Goal: Task Accomplishment & Management: Use online tool/utility

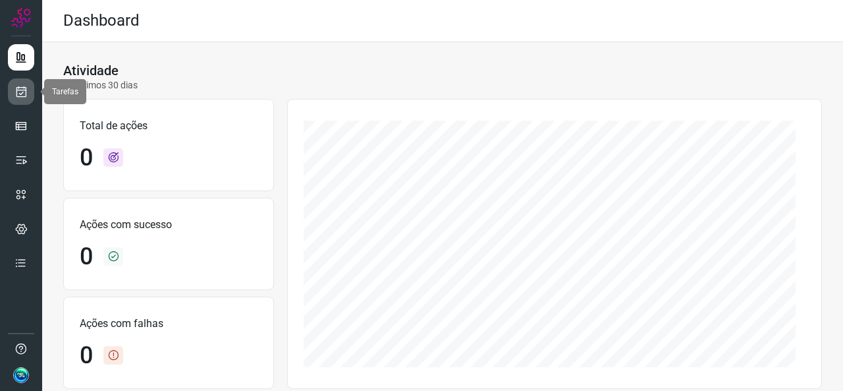
click at [22, 91] on icon at bounding box center [21, 91] width 14 height 13
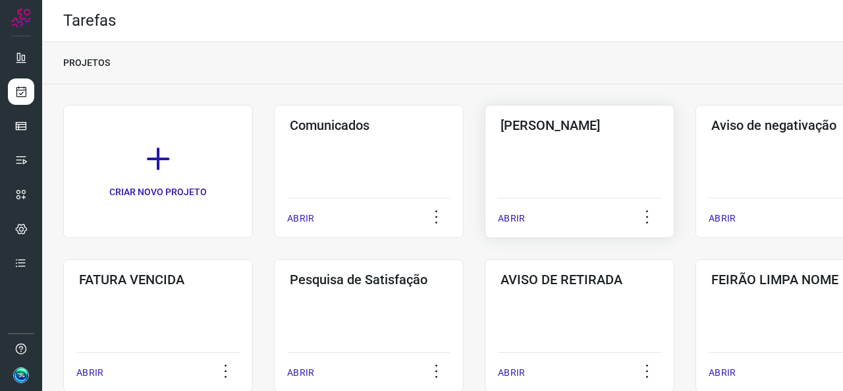
click at [526, 151] on div "Pós Serviço ABRIR" at bounding box center [580, 171] width 190 height 133
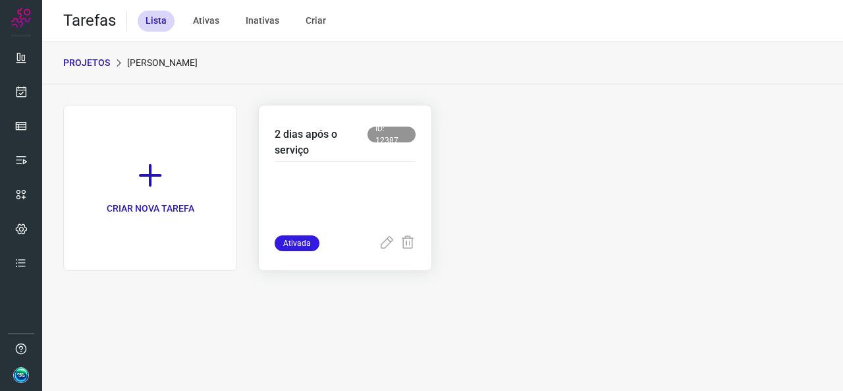
click at [344, 186] on p at bounding box center [345, 202] width 141 height 66
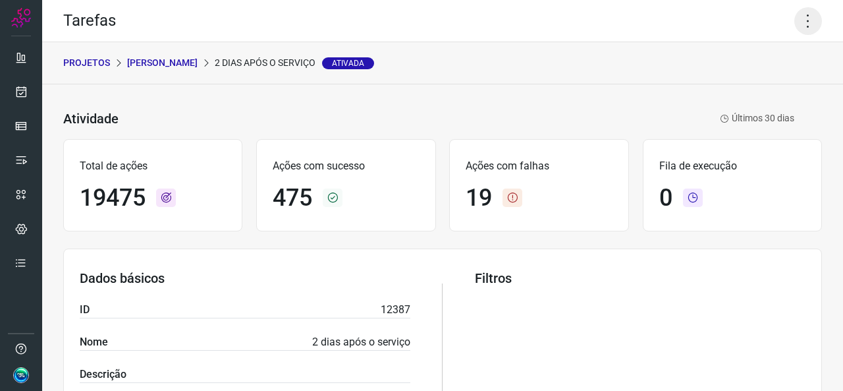
click at [798, 11] on icon at bounding box center [809, 21] width 28 height 28
click at [457, 72] on div "PROJETOS Pós Serviço 2 dias após o serviço Ativada" at bounding box center [442, 63] width 801 height 42
click at [802, 13] on icon at bounding box center [809, 21] width 28 height 28
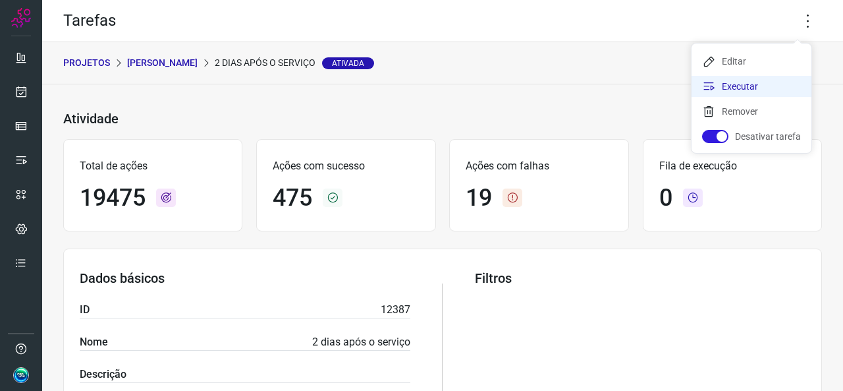
click at [739, 83] on li "Executar" at bounding box center [752, 86] width 120 height 21
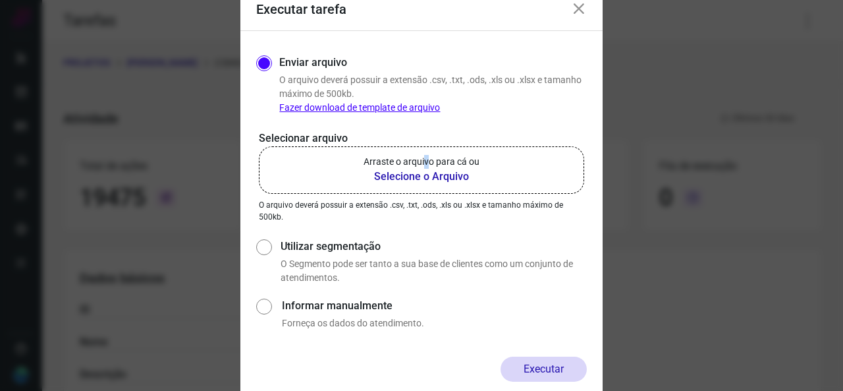
click at [426, 164] on p "Arraste o arquivo para cá ou" at bounding box center [422, 162] width 116 height 14
click at [383, 163] on p "Arraste o arquivo para cá ou" at bounding box center [422, 162] width 116 height 14
click at [0, 0] on input "Arraste o arquivo para cá ou Selecione o Arquivo" at bounding box center [0, 0] width 0 height 0
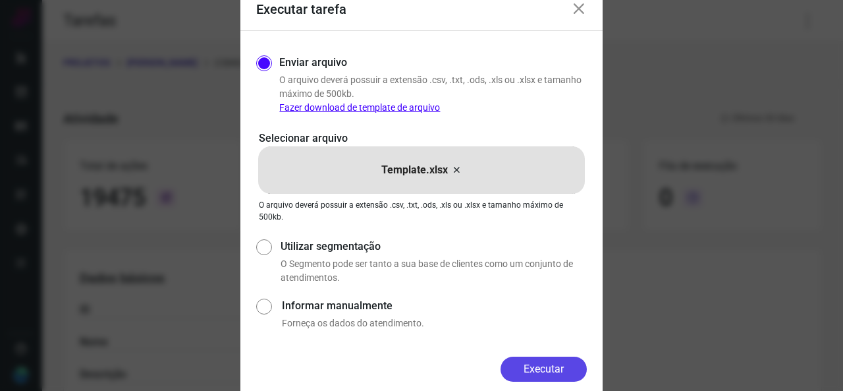
click at [524, 366] on button "Executar" at bounding box center [544, 368] width 86 height 25
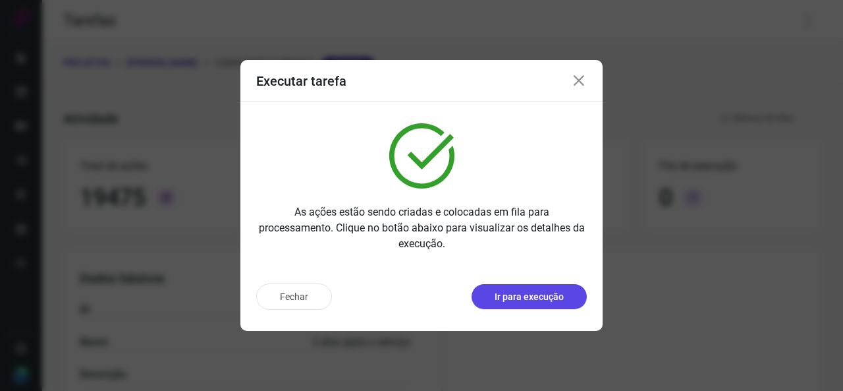
click at [524, 287] on button "Ir para execução" at bounding box center [529, 296] width 115 height 25
